Goal: Communication & Community: Answer question/provide support

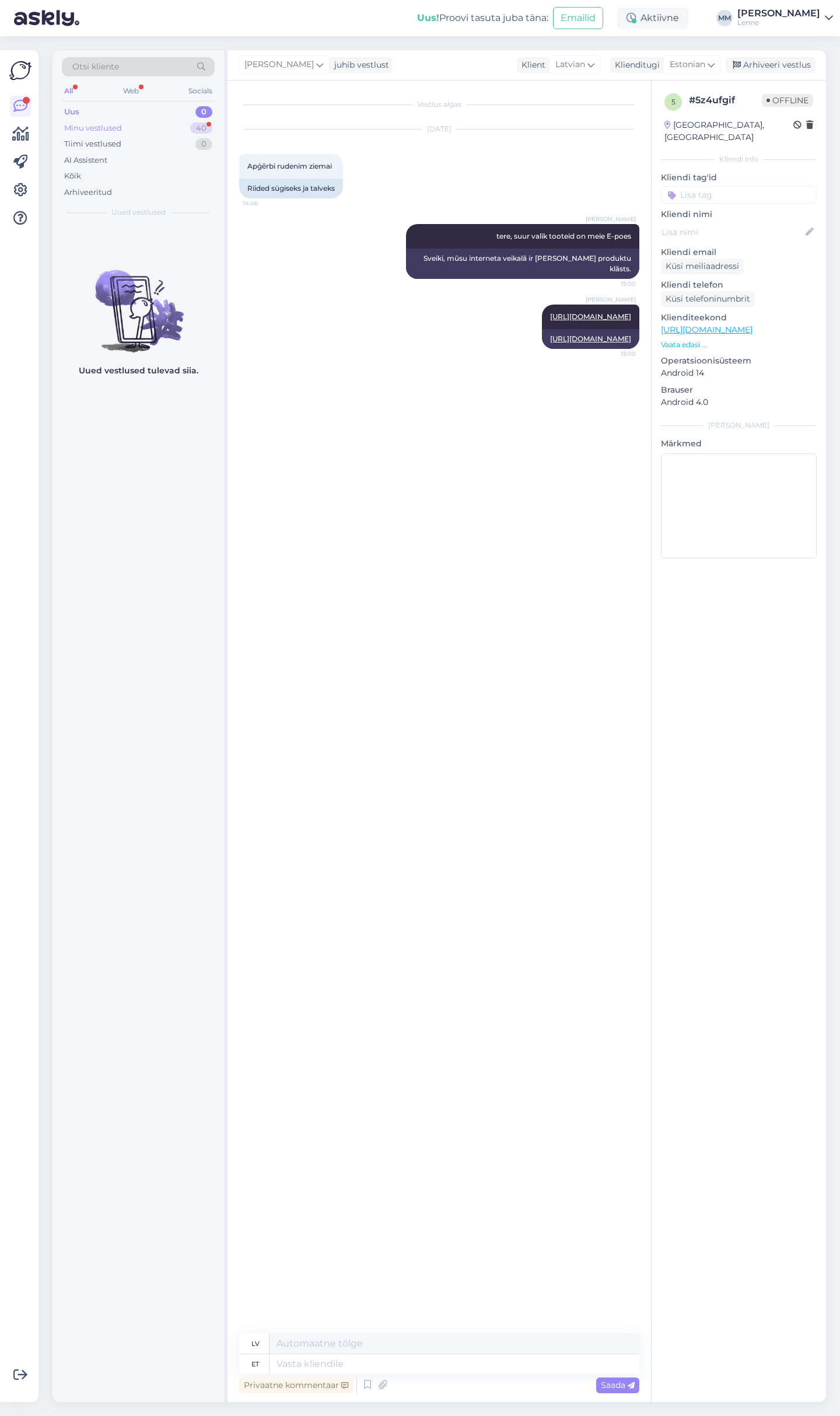
click at [147, 128] on div "Minu vestlused 40" at bounding box center [138, 128] width 153 height 16
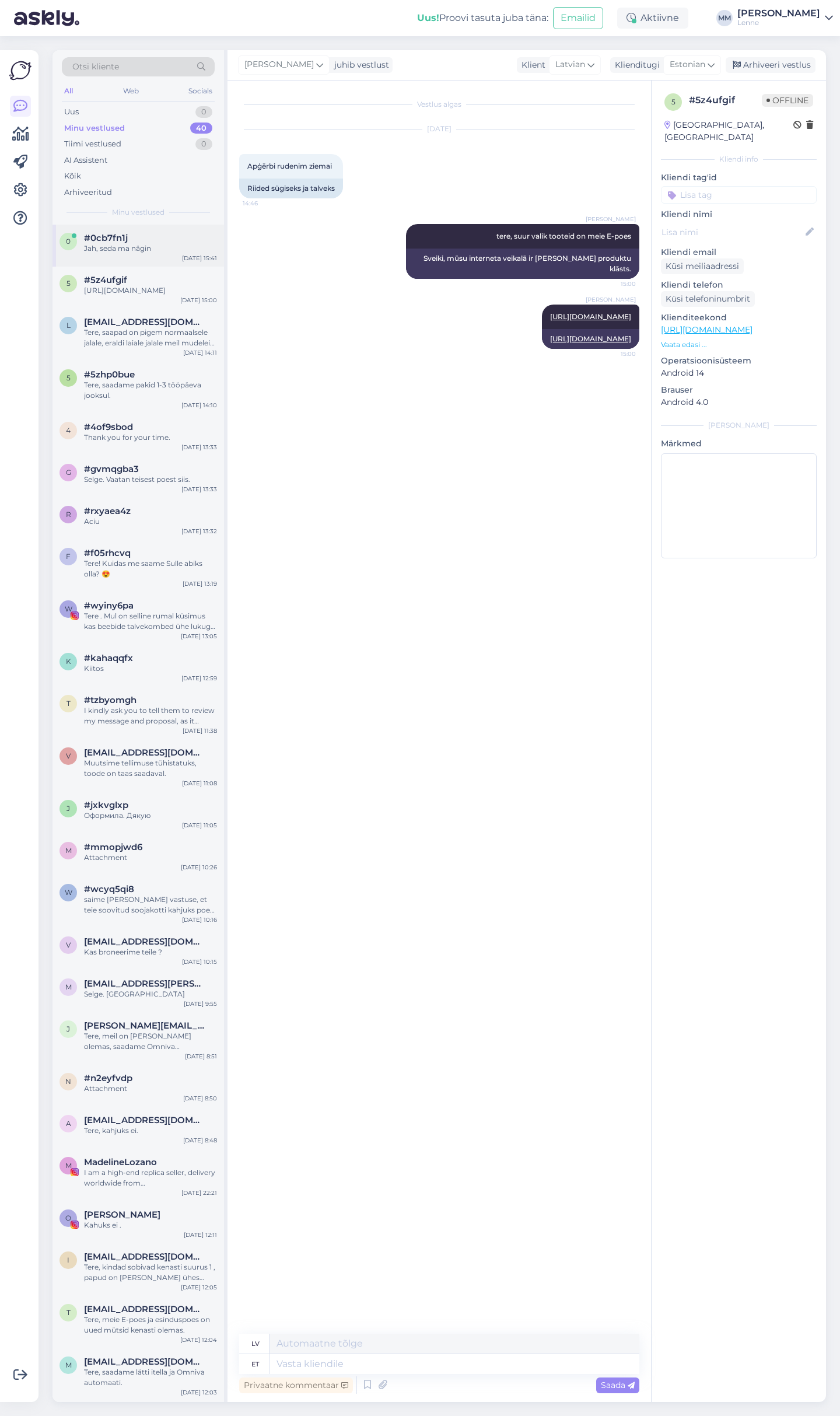
click at [138, 242] on div "#0cb7fn1j" at bounding box center [150, 238] width 133 height 11
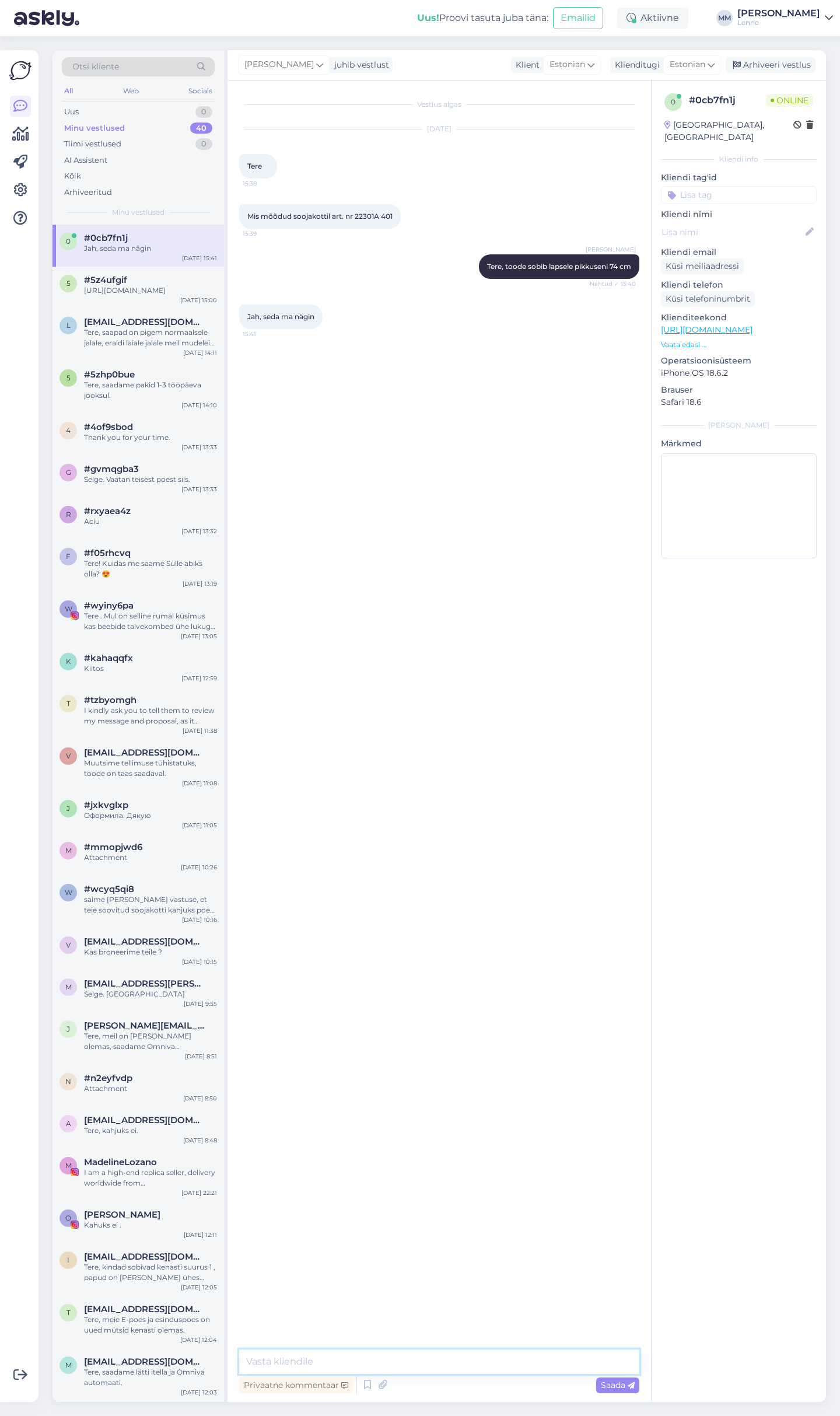
click at [354, 1360] on textarea at bounding box center [440, 1362] width 400 height 25
type textarea "Pikkus 88 cm [PERSON_NAME] 45 cm."
click at [619, 1382] on span "Saada" at bounding box center [618, 1385] width 34 height 11
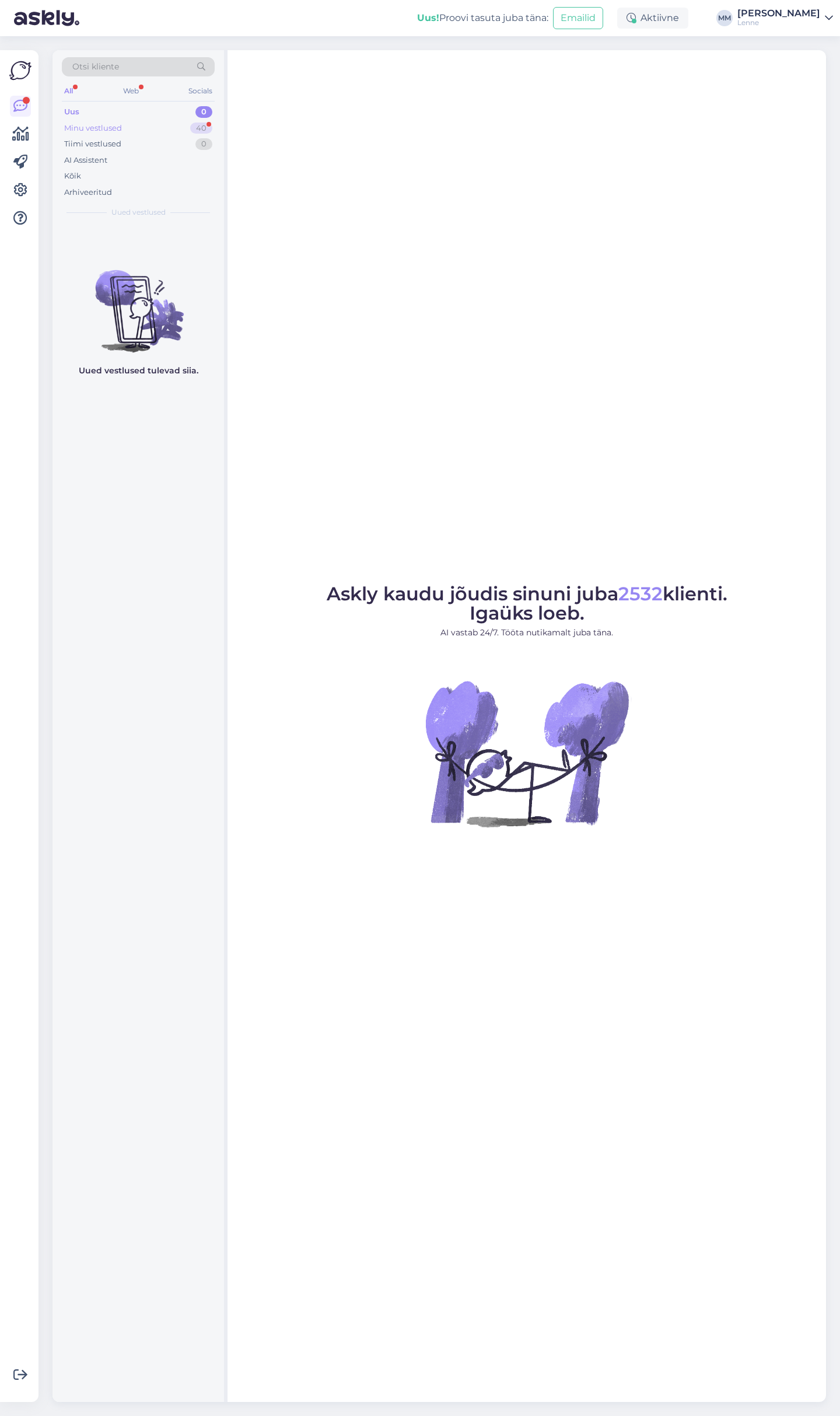
click at [172, 133] on div "Minu vestlused 40" at bounding box center [138, 128] width 153 height 16
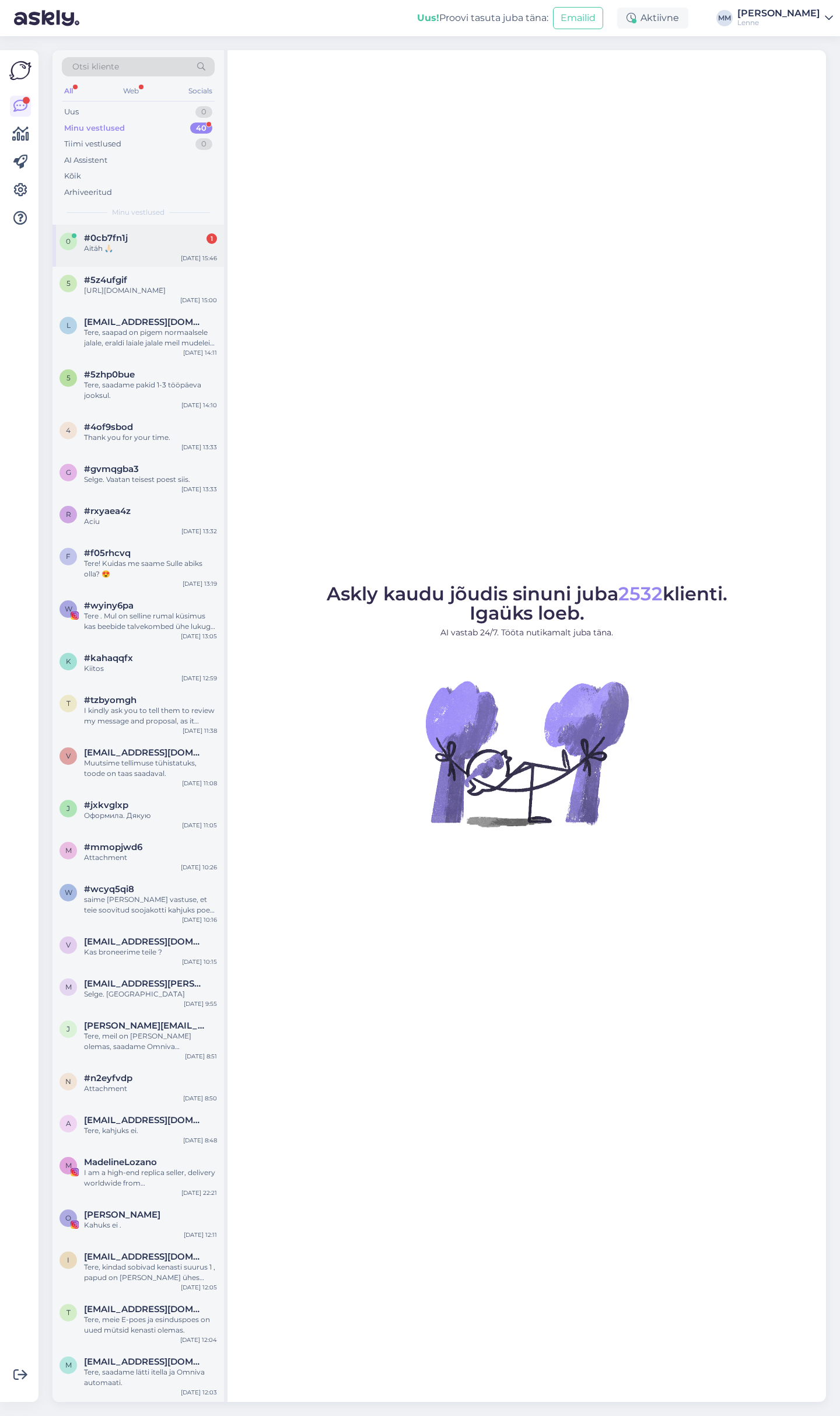
click at [171, 250] on div "Aitäh 🙏🏻" at bounding box center [150, 248] width 133 height 11
